Goal: Use online tool/utility

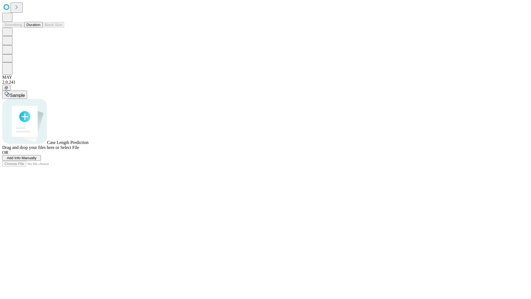
click at [79, 150] on span "Select File" at bounding box center [69, 147] width 19 height 5
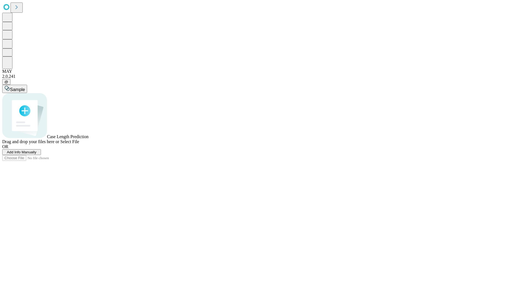
click at [79, 144] on span "Select File" at bounding box center [69, 141] width 19 height 5
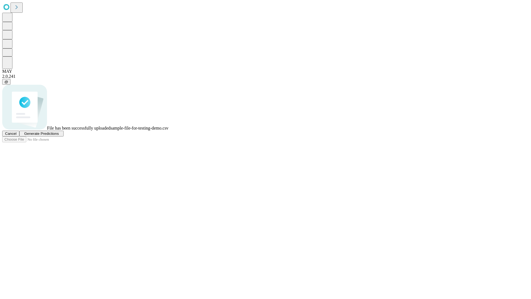
click at [59, 136] on span "Generate Predictions" at bounding box center [41, 133] width 35 height 4
